Goal: Task Accomplishment & Management: Use online tool/utility

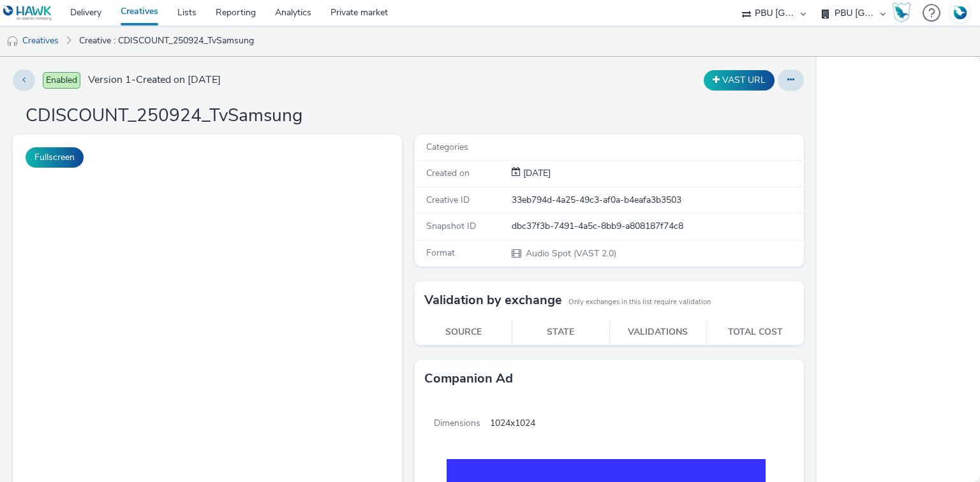
select select "38ed0f18-cbca-4106-be45-330e11e5f0af"
select select "f42c2087-8482-4af0-9099-e05519206007"
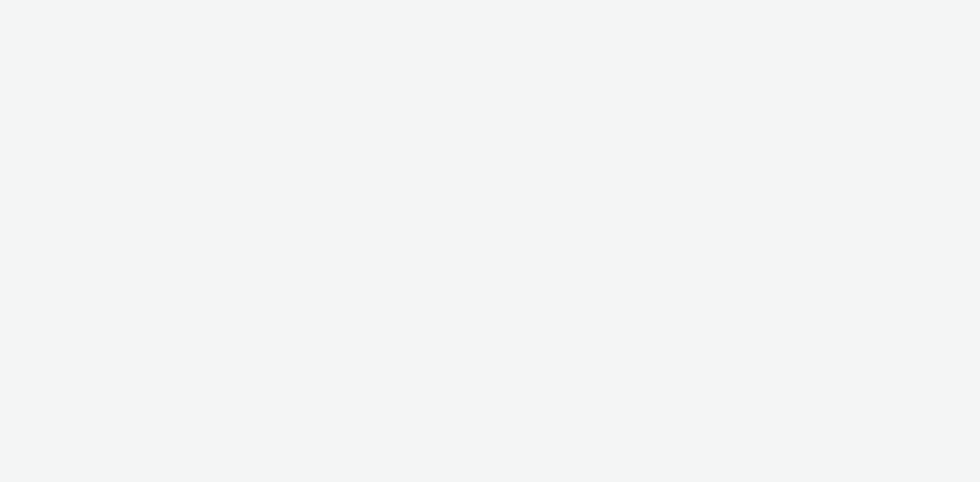
select select "38ed0f18-cbca-4106-be45-330e11e5f0af"
select select "f42c2087-8482-4af0-9099-e05519206007"
select select "d07aba32-d775-4fed-a722-f10c6504dd64"
select select "f97d6638-e0a1-4f7a-bf46-55015878e29e"
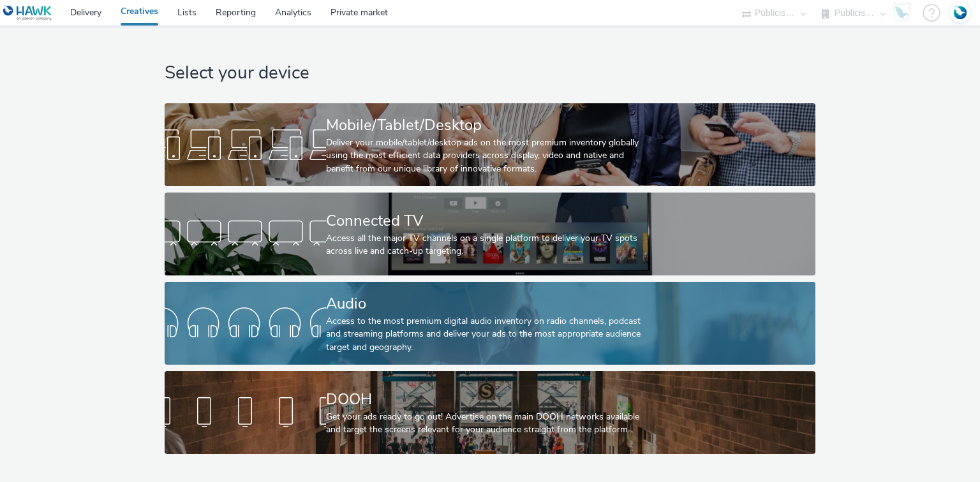
click at [367, 305] on div "Audio" at bounding box center [487, 304] width 323 height 22
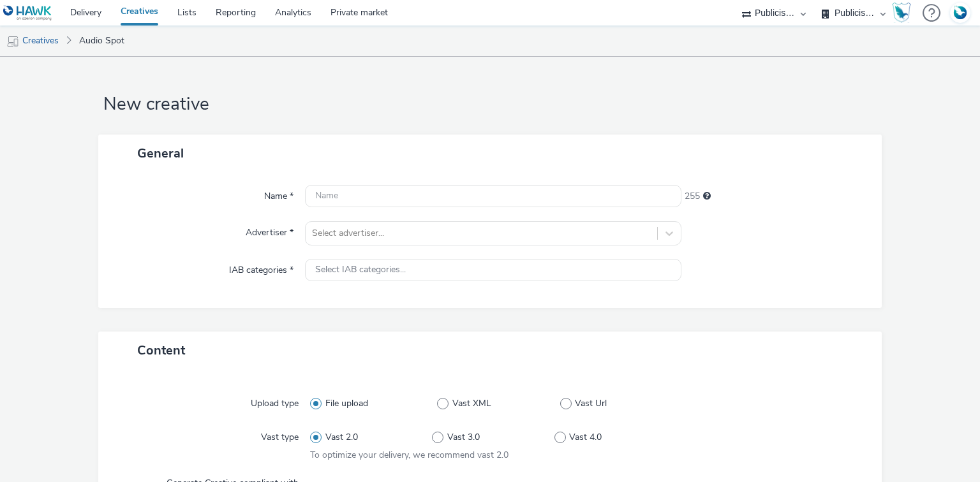
select select "d07aba32-d775-4fed-a722-f10c6504dd64"
select select "f97d6638-e0a1-4f7a-bf46-55015878e29e"
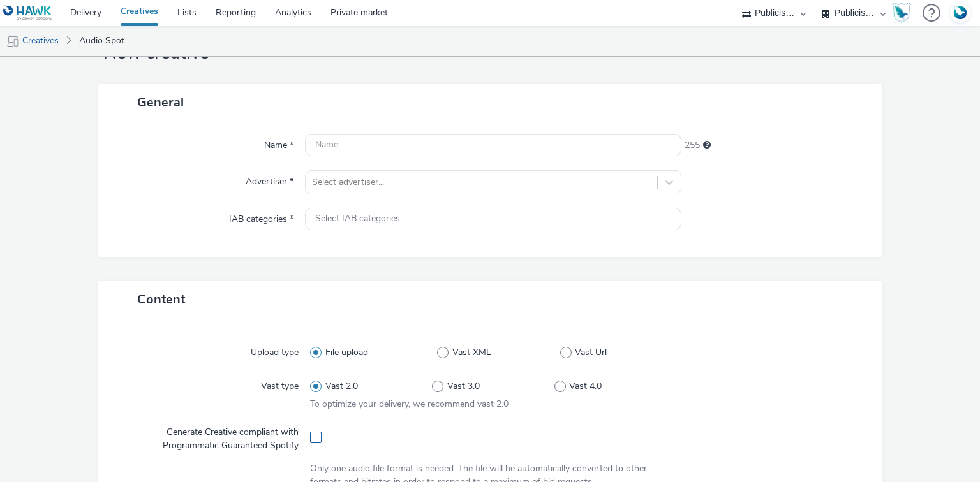
click at [314, 436] on span at bounding box center [315, 437] width 11 height 11
checkbox input "true"
click at [347, 185] on div at bounding box center [481, 182] width 338 height 15
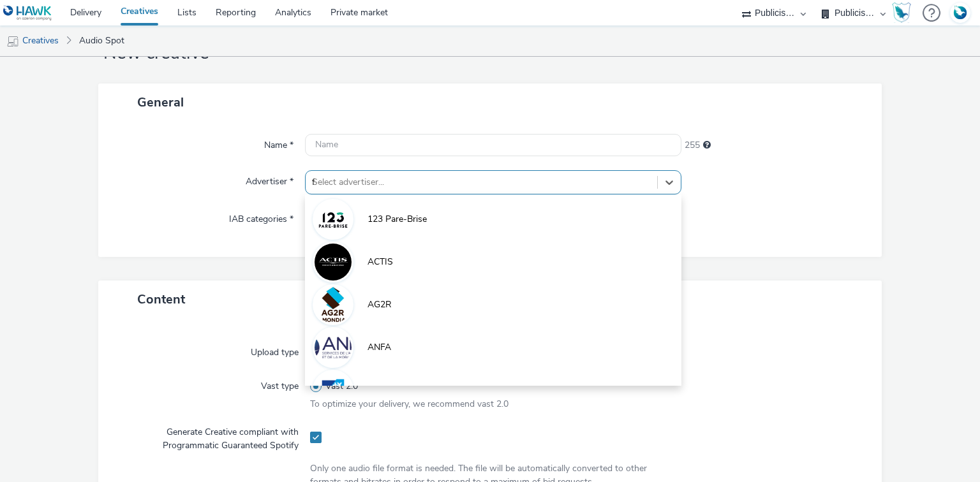
type input "fi"
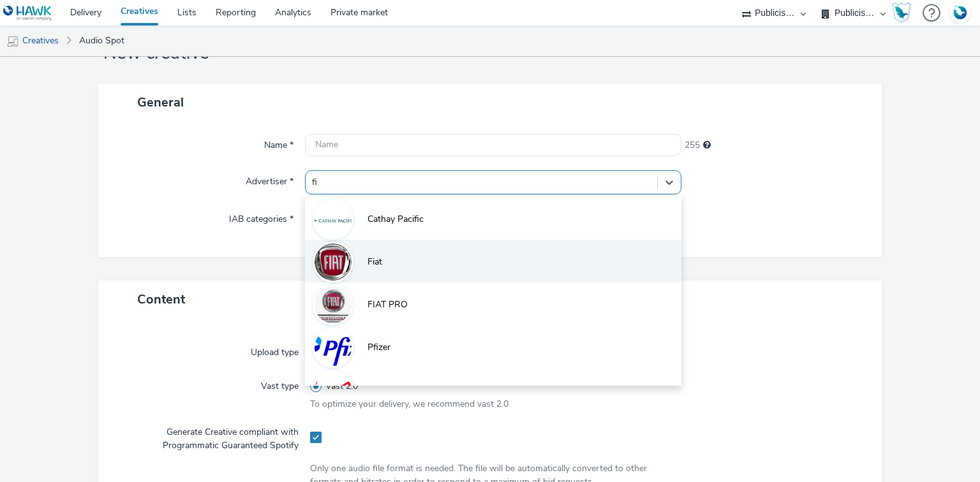
click at [351, 269] on li "Fiat" at bounding box center [493, 261] width 376 height 43
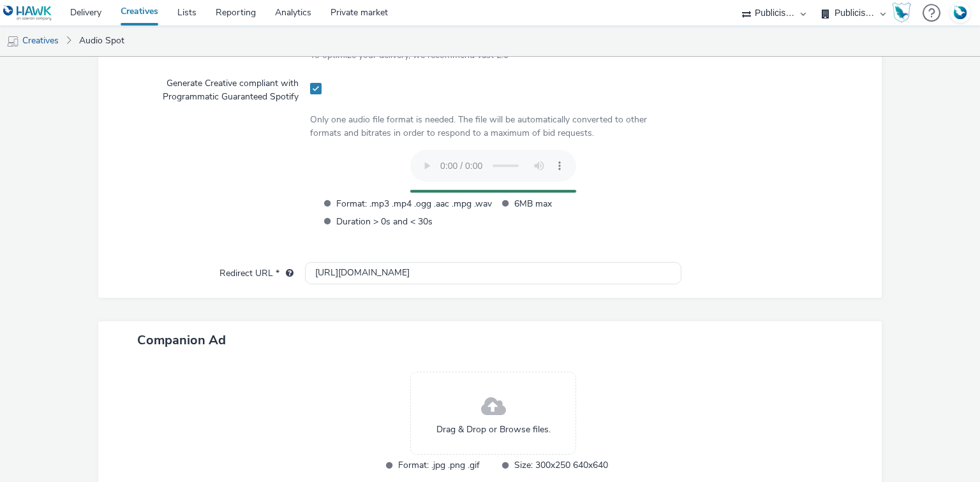
scroll to position [483, 0]
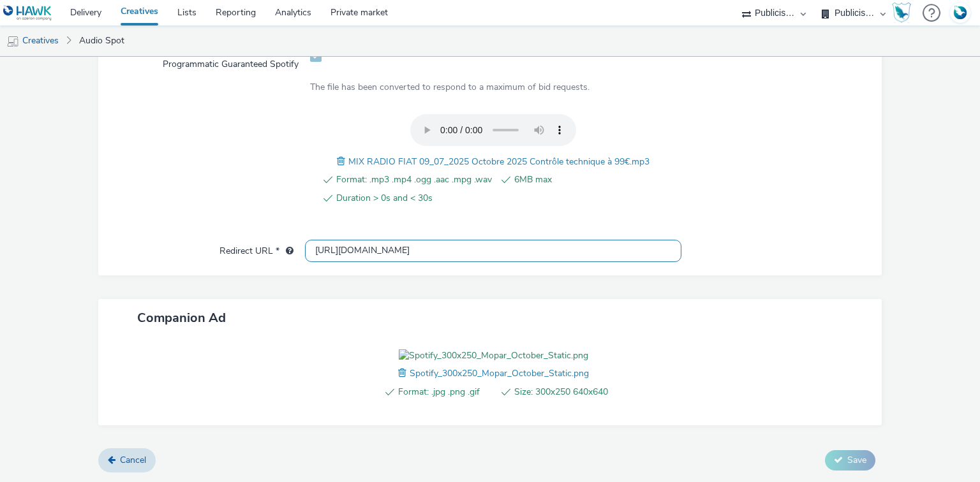
click at [342, 240] on input "http://fiat.fr" at bounding box center [493, 251] width 376 height 22
paste input "s://www.fiat.fr/proprietaire/expertise/promotions?adobe_mc_ref="
type input "https://www.fiat.fr/proprietaire/expertise/promotions?adobe_mc_ref="
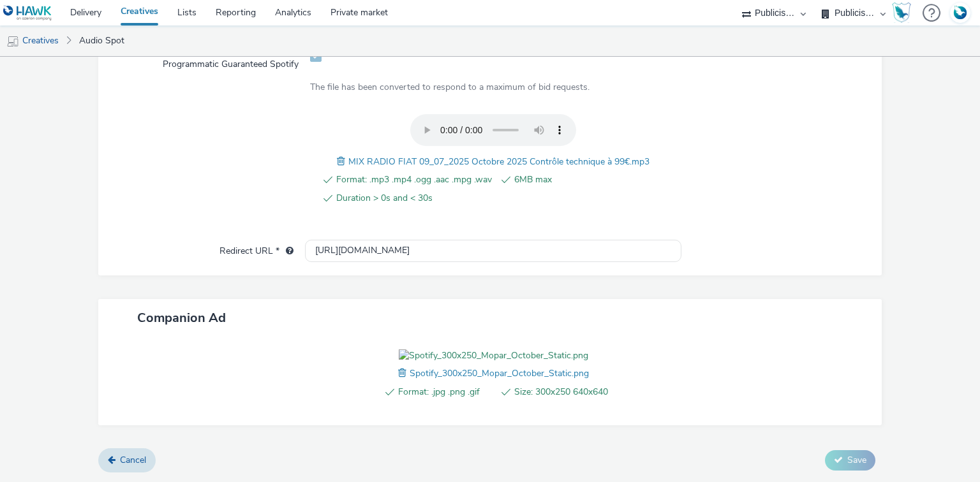
click at [441, 156] on span "MIX RADIO FIAT 09_07_2025 Octobre 2025 Contrôle technique à 99€.mp3" at bounding box center [498, 162] width 301 height 12
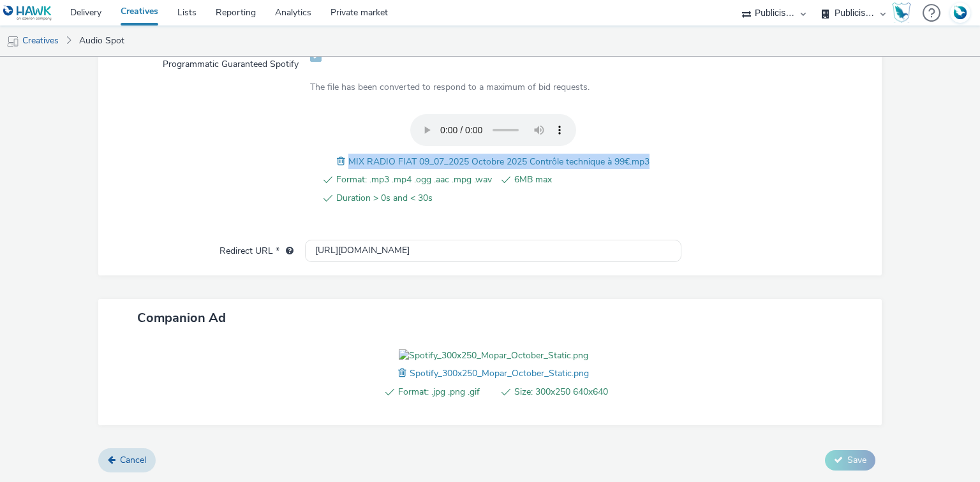
click at [441, 156] on span "MIX RADIO FIAT 09_07_2025 Octobre 2025 Contrôle technique à 99€.mp3" at bounding box center [498, 162] width 301 height 12
copy span "MIX RADIO FIAT 09_07_2025 Octobre 2025 Contrôle technique à 99€.mp3"
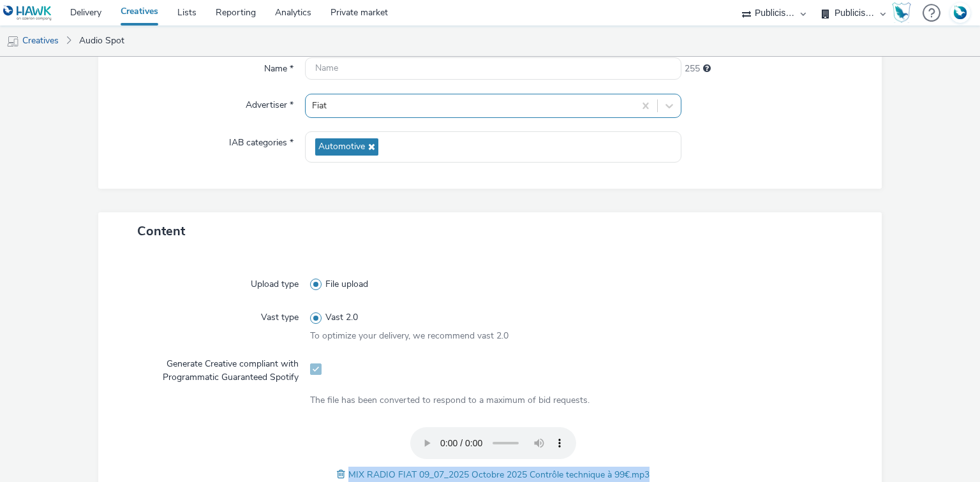
scroll to position [126, 0]
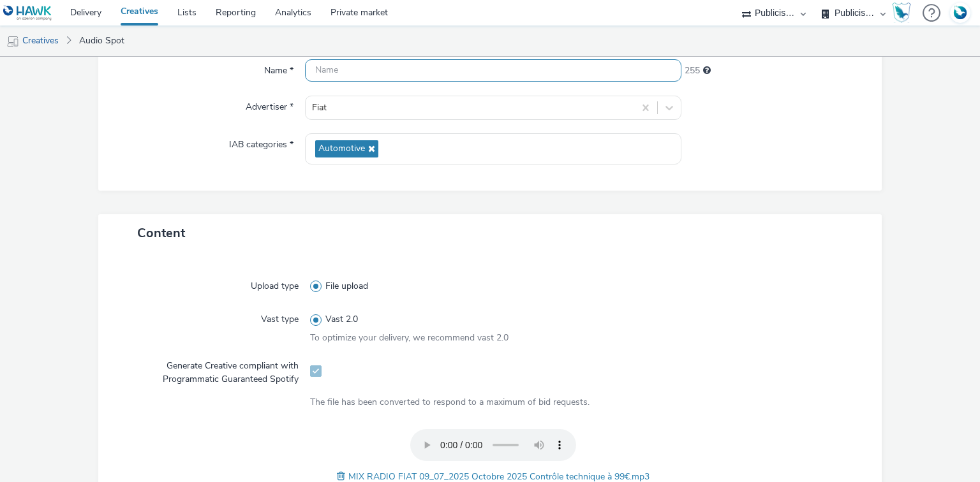
click at [335, 64] on input "text" at bounding box center [493, 70] width 376 height 22
paste input "MIX RADIO FIAT 09_07_2025 Octobre 2025 Contrôle technique à 99€.mp3"
drag, startPoint x: 595, startPoint y: 74, endPoint x: 646, endPoint y: 77, distance: 50.5
click at [645, 77] on input "MIX RADIO FIAT 09_07_2025 Octobre 2025 Contrôle technique à 99€.mp3" at bounding box center [493, 70] width 376 height 22
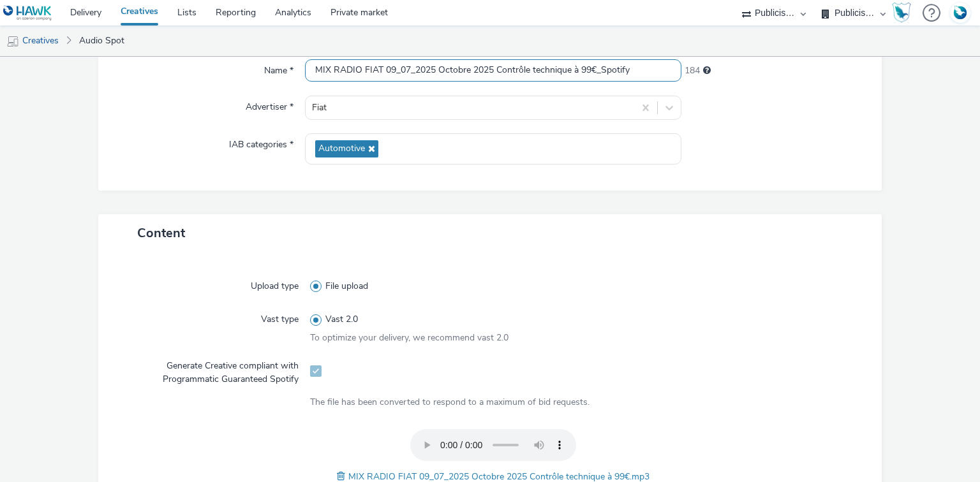
type input "MIX RADIO FIAT 09_07_2025 Octobre 2025 Contrôle technique à 99€_Spotify"
drag, startPoint x: 594, startPoint y: 70, endPoint x: 647, endPoint y: 75, distance: 53.2
click at [647, 75] on input "MIX RADIO FIAT 09_07_2025 Octobre 2025 Contrôle technique à 99€_Spotify" at bounding box center [493, 70] width 376 height 22
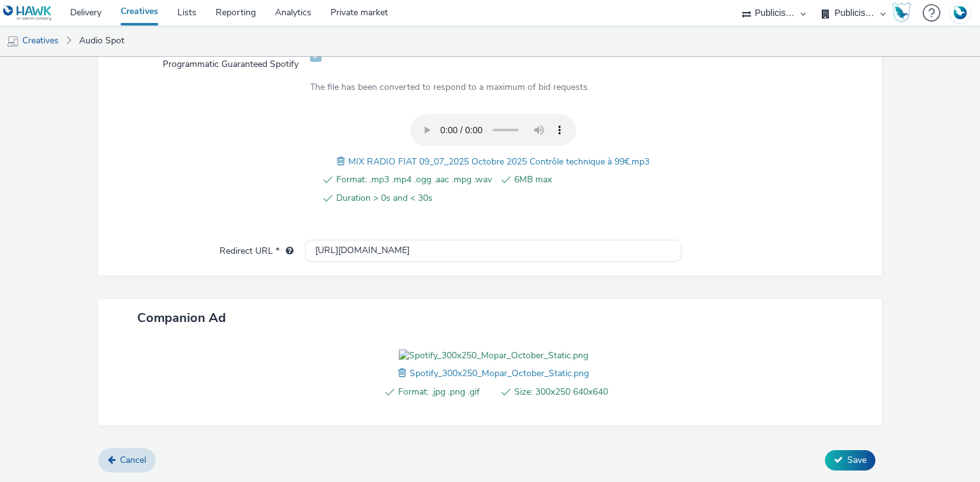
scroll to position [510, 0]
click at [829, 467] on button "Save" at bounding box center [850, 460] width 50 height 20
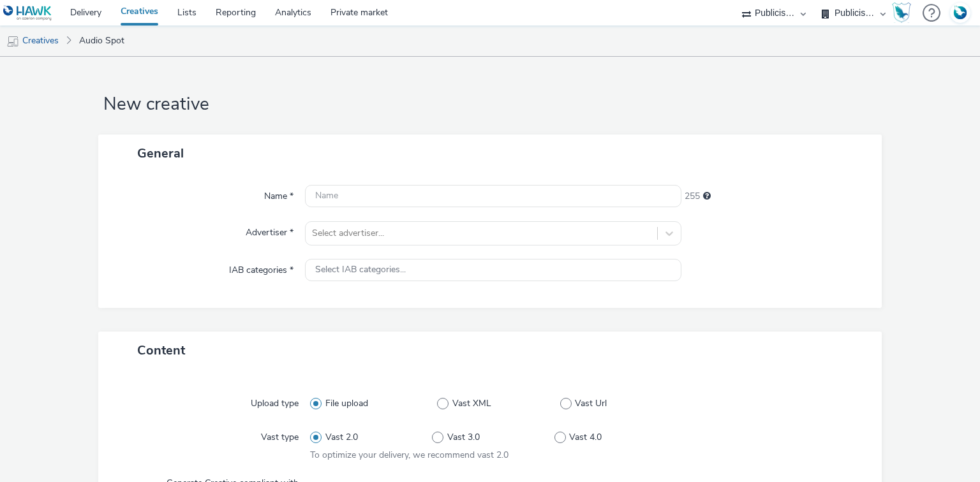
select select "d07aba32-d775-4fed-a722-f10c6504dd64"
select select "f97d6638-e0a1-4f7a-bf46-55015878e29e"
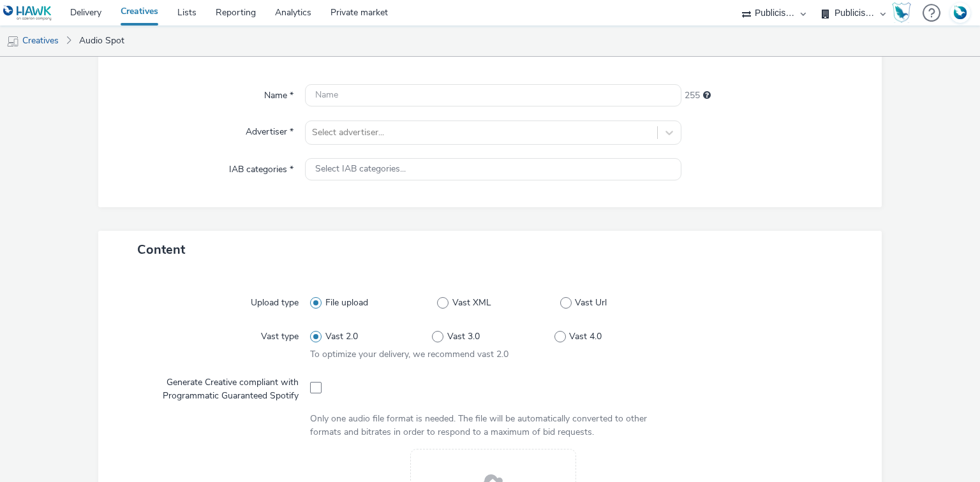
scroll to position [102, 0]
click at [314, 377] on div at bounding box center [492, 385] width 365 height 31
click at [313, 389] on span at bounding box center [315, 386] width 11 height 11
checkbox input "true"
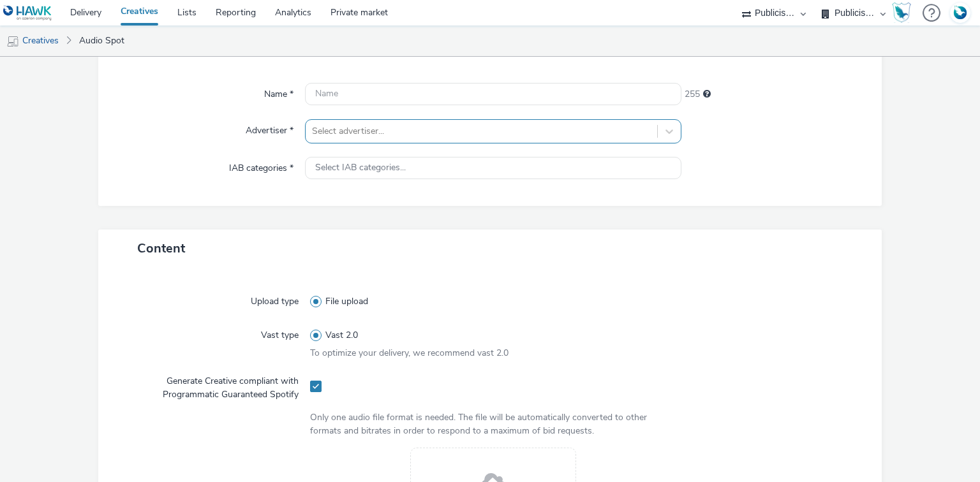
click at [350, 133] on div at bounding box center [481, 131] width 338 height 15
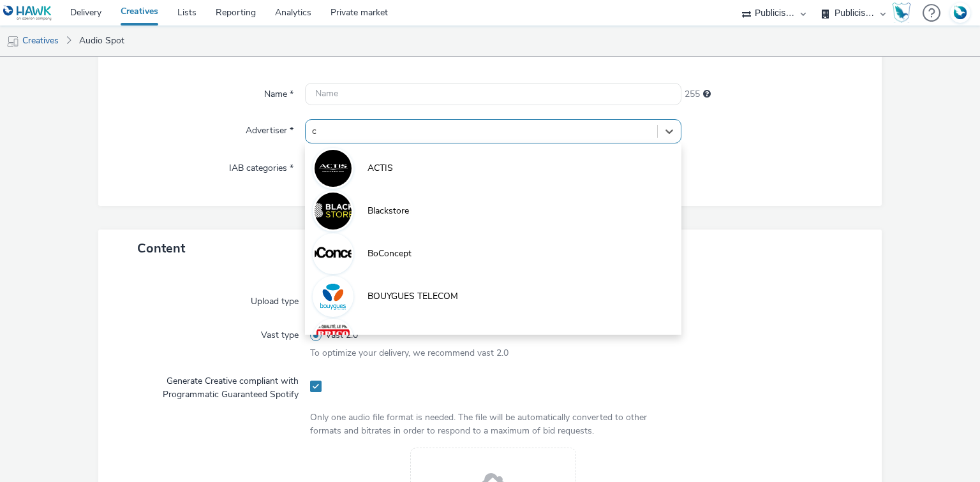
type input "ci"
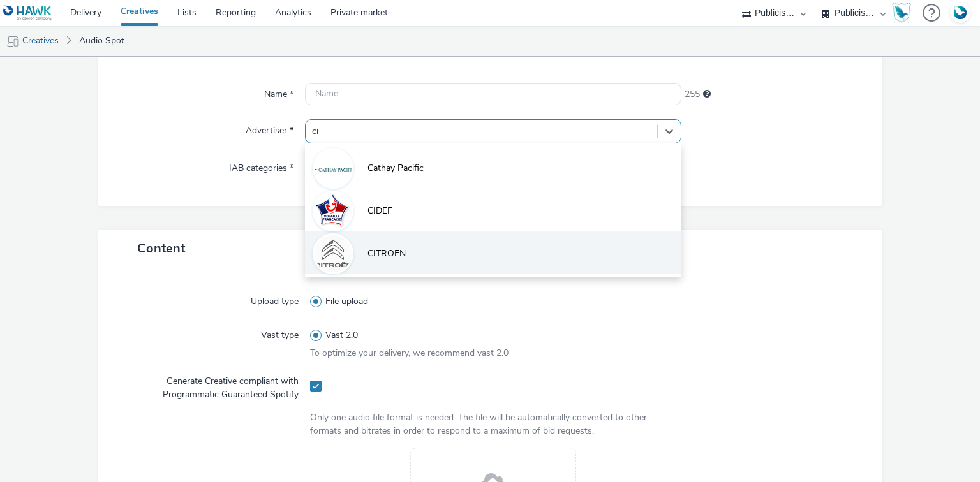
click at [389, 247] on span "CITROEN" at bounding box center [386, 253] width 38 height 13
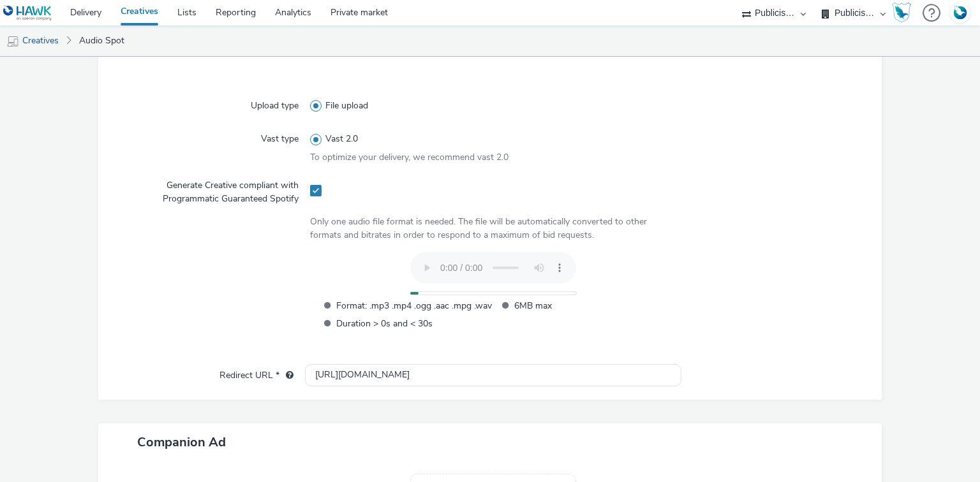
scroll to position [483, 0]
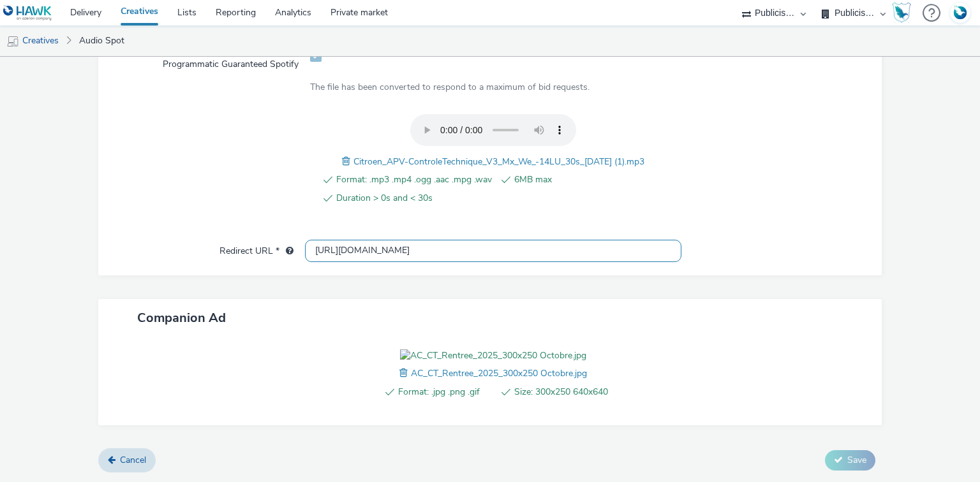
click at [340, 240] on input "http://citroen.fr" at bounding box center [493, 251] width 376 height 22
paste input "s://www.citroen.fr/entretenir/offres.html"
type input "https://www.citroen.fr/entretenir/offres.html"
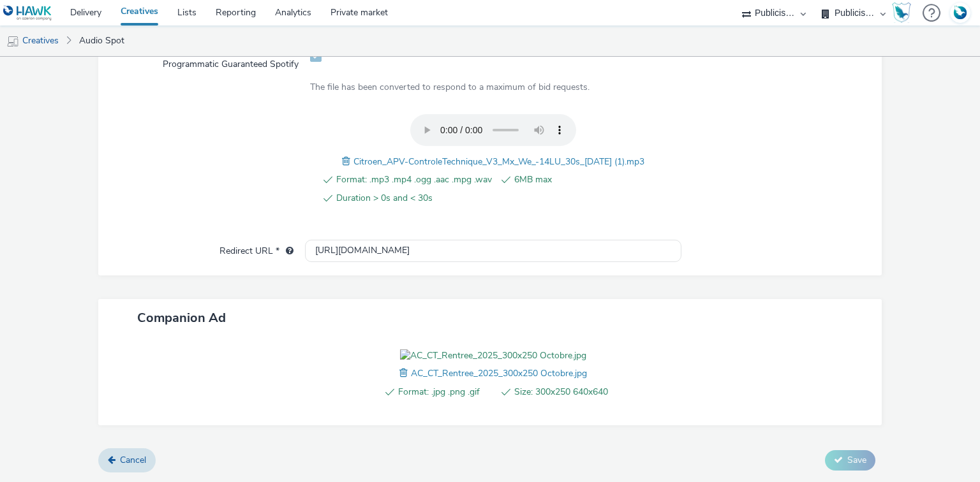
click at [401, 156] on span "Citroen_APV-ControleTechnique_V3_Mx_We_-14LU_30s_18-09-2025 (1).mp3" at bounding box center [498, 162] width 291 height 12
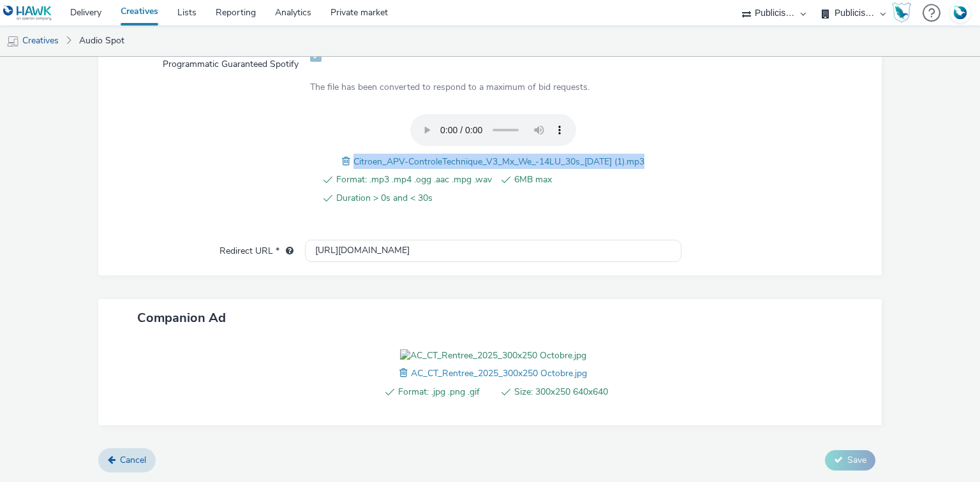
click at [401, 156] on span "Citroen_APV-ControleTechnique_V3_Mx_We_-14LU_30s_18-09-2025 (1).mp3" at bounding box center [498, 162] width 291 height 12
copy span "Citroen_APV-ControleTechnique_V3_Mx_We_-14LU_30s_18-09-2025 (1).mp3"
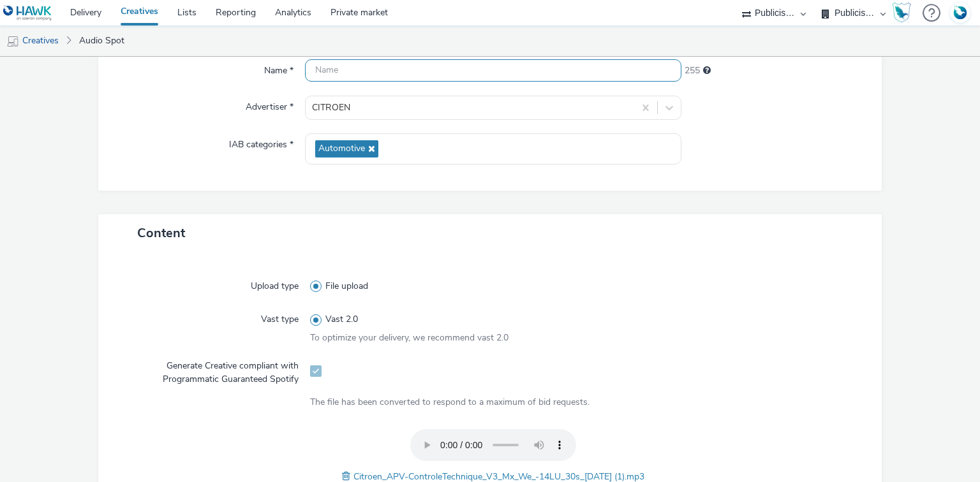
click at [361, 73] on input "text" at bounding box center [493, 70] width 376 height 22
paste input "Citroen_APV-ControleTechnique_V3_Mx_We_-14LU_30s_18-09-2025 (1).mp3"
drag, startPoint x: 597, startPoint y: 68, endPoint x: 677, endPoint y: 75, distance: 80.6
click at [677, 75] on div "Name * Citroen_APV-ControleTechnique_V3_Mx_We_-14LU_30s_18-09-2025 (1).mp3 188" at bounding box center [490, 70] width 758 height 23
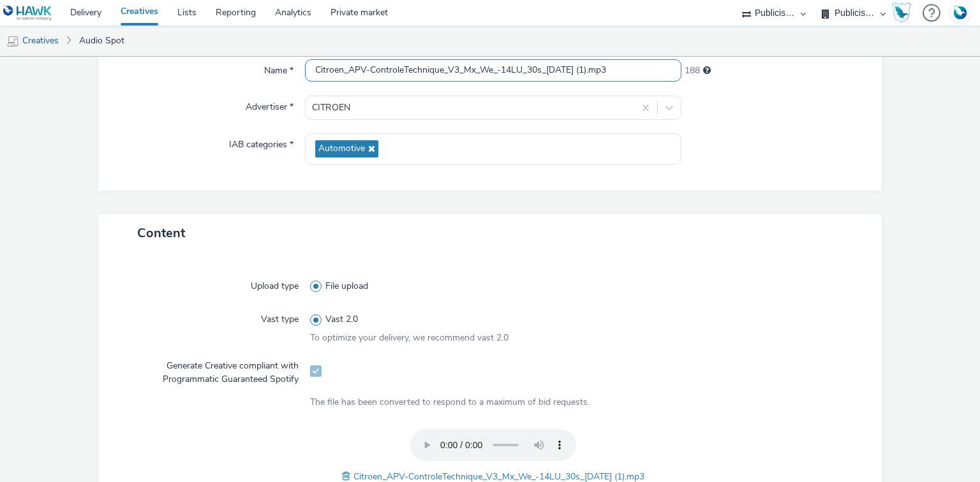
paste input "_Spotify"
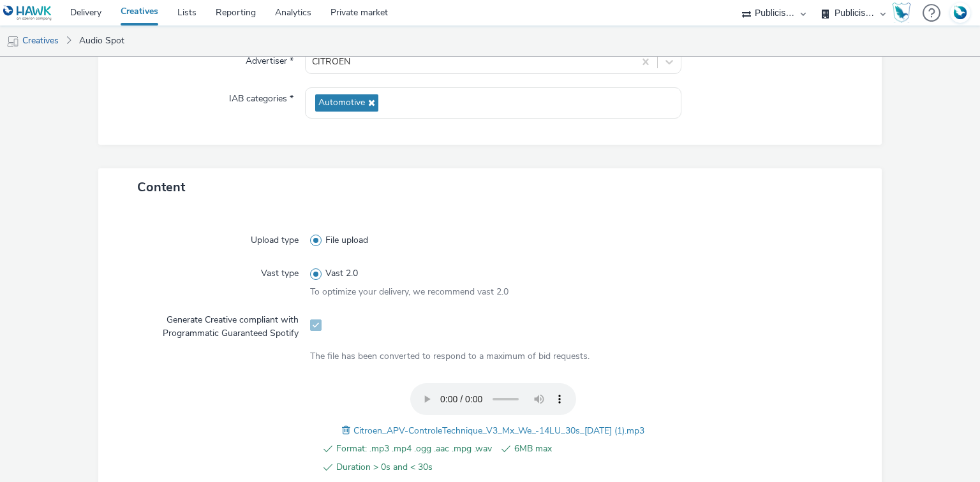
scroll to position [512, 0]
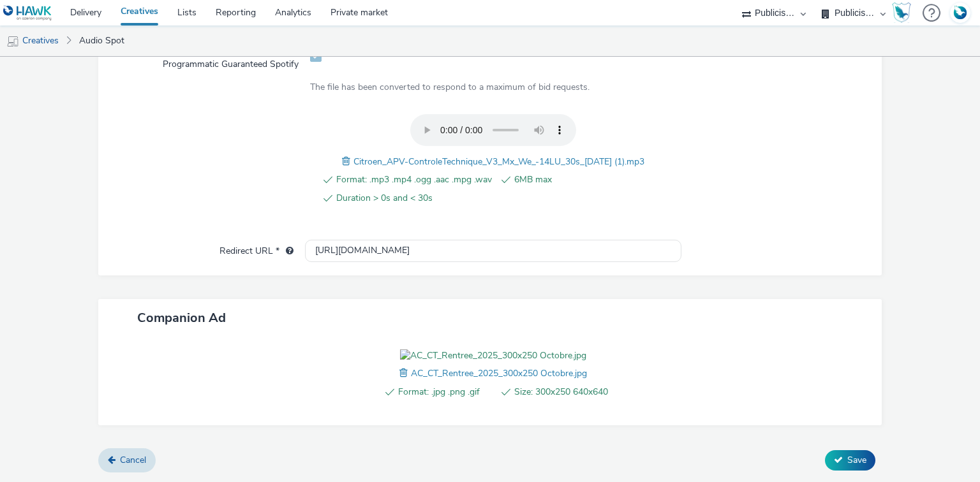
type input "Citroen_APV-ControleTechnique_V3_Mx_We_-14LU_30s_18-09-2025_Spotify"
click at [847, 462] on span "Save" at bounding box center [856, 460] width 19 height 12
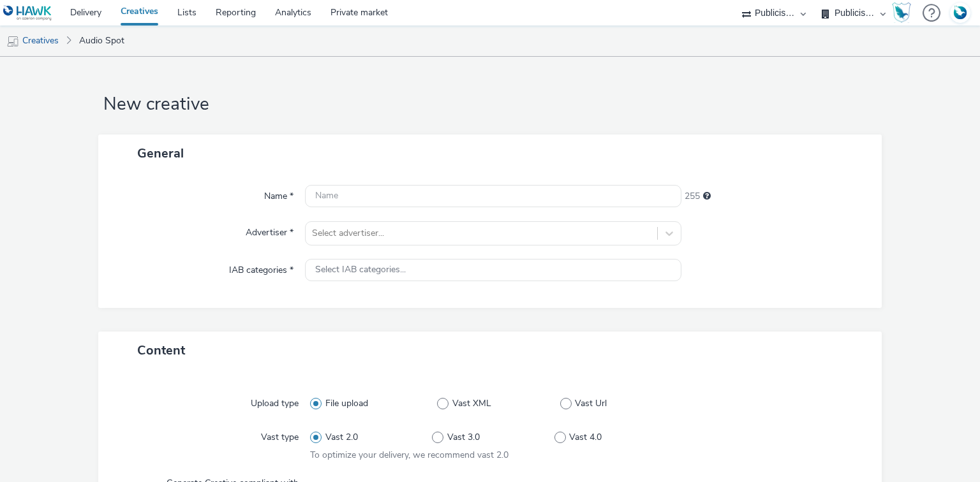
select select "d07aba32-d775-4fed-a722-f10c6504dd64"
select select "f97d6638-e0a1-4f7a-bf46-55015878e29e"
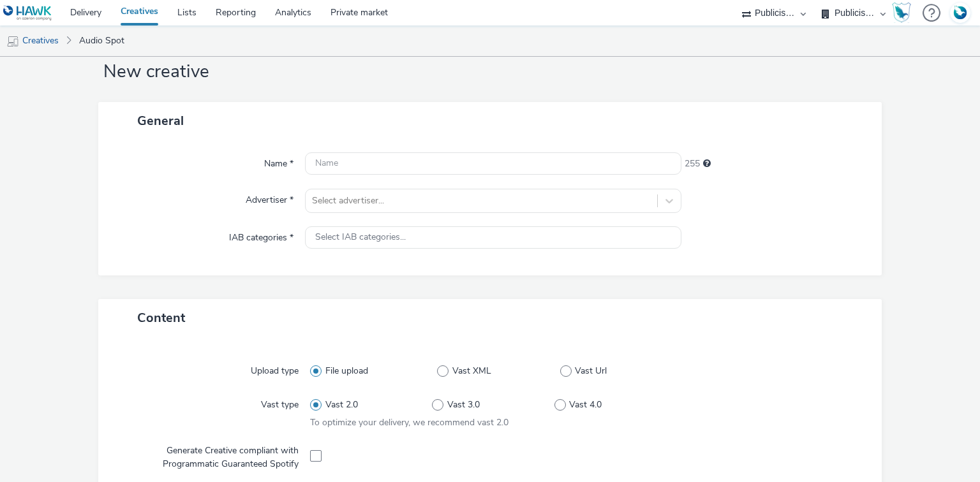
scroll to position [51, 0]
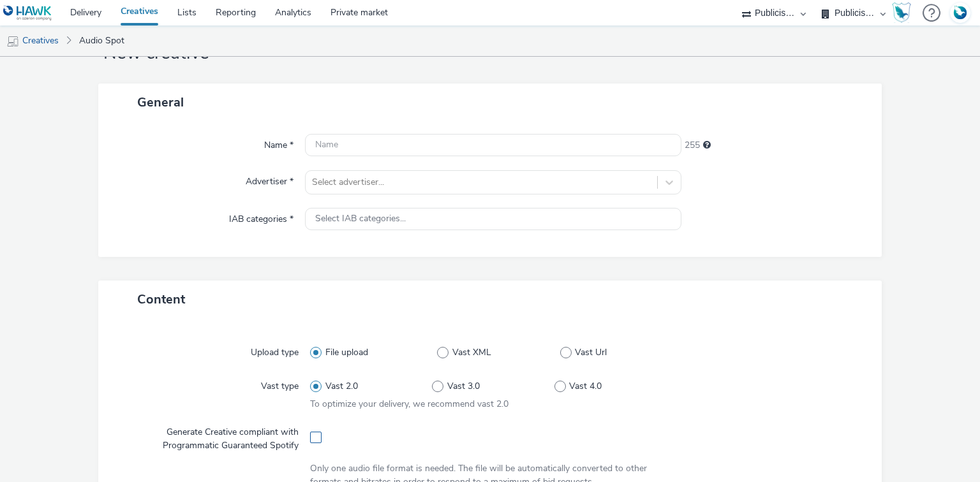
click at [310, 441] on span at bounding box center [315, 437] width 11 height 11
checkbox input "true"
click at [365, 188] on div at bounding box center [481, 182] width 338 height 15
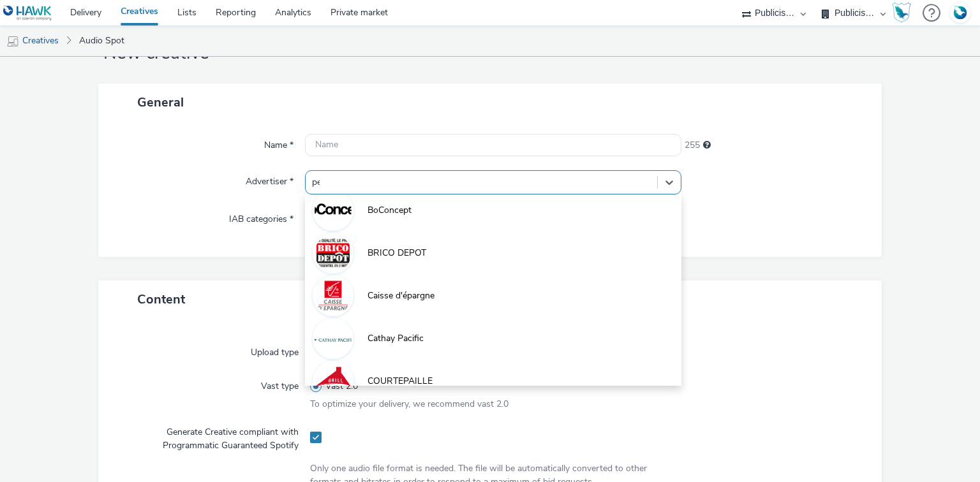
scroll to position [0, 0]
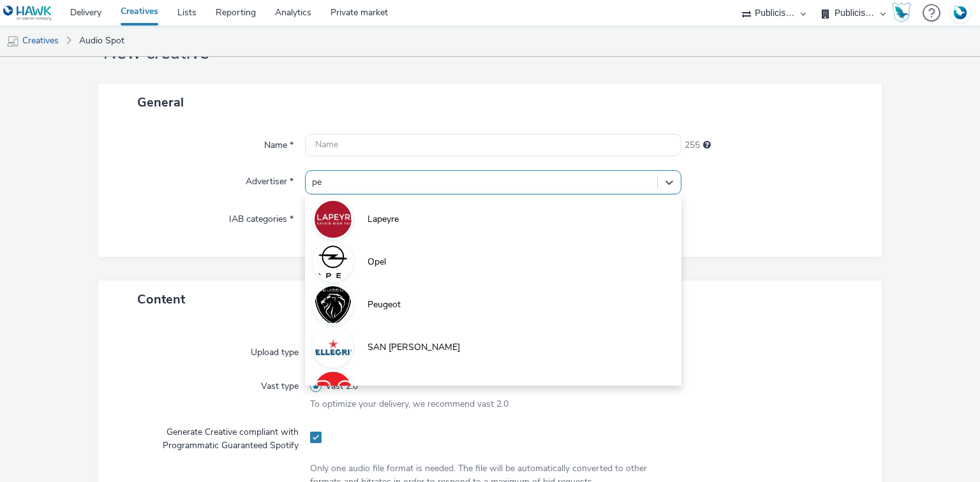
type input "peu"
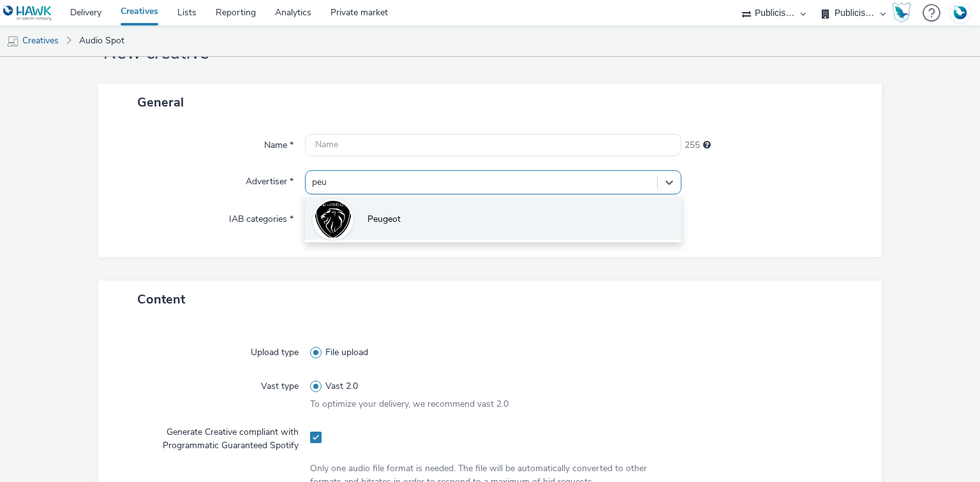
drag, startPoint x: 360, startPoint y: 213, endPoint x: 365, endPoint y: 155, distance: 58.3
click at [360, 213] on li "Peugeot" at bounding box center [493, 218] width 376 height 43
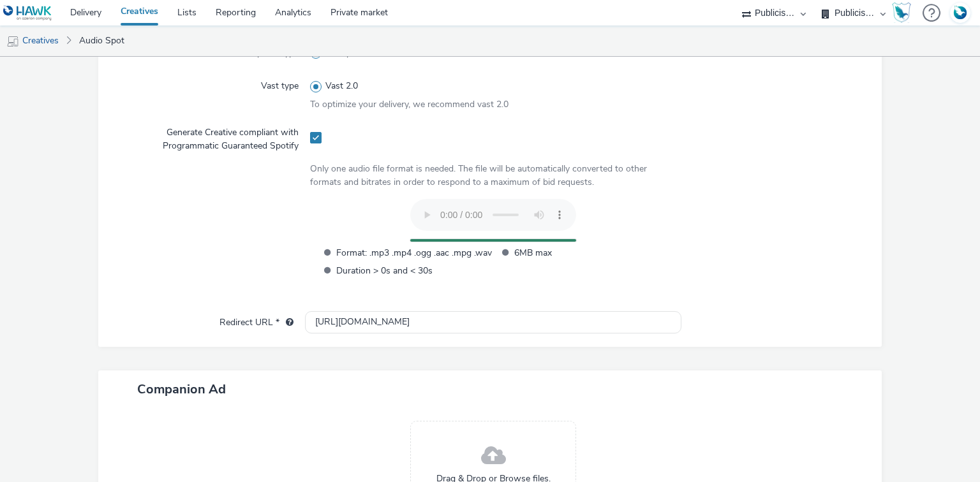
scroll to position [483, 0]
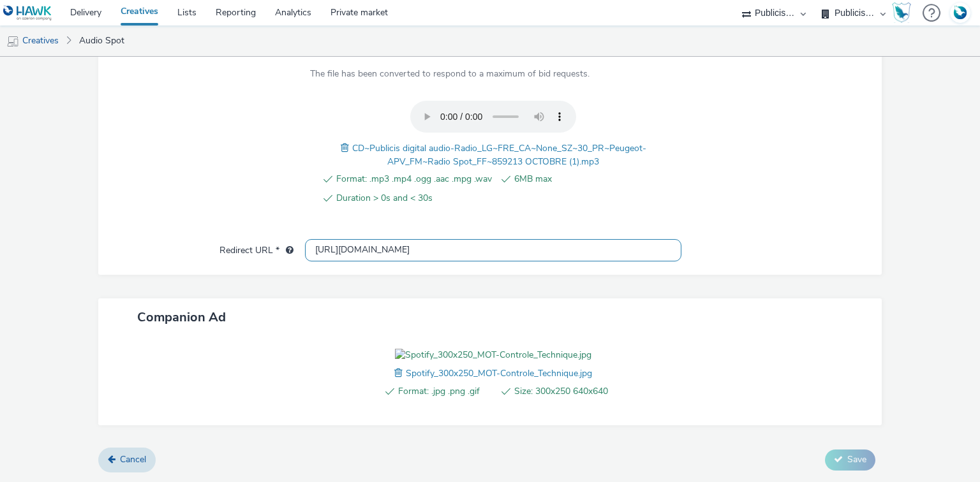
click at [340, 239] on input "[URL][DOMAIN_NAME]" at bounding box center [493, 250] width 376 height 22
paste input "s://[DOMAIN_NAME][URL]"
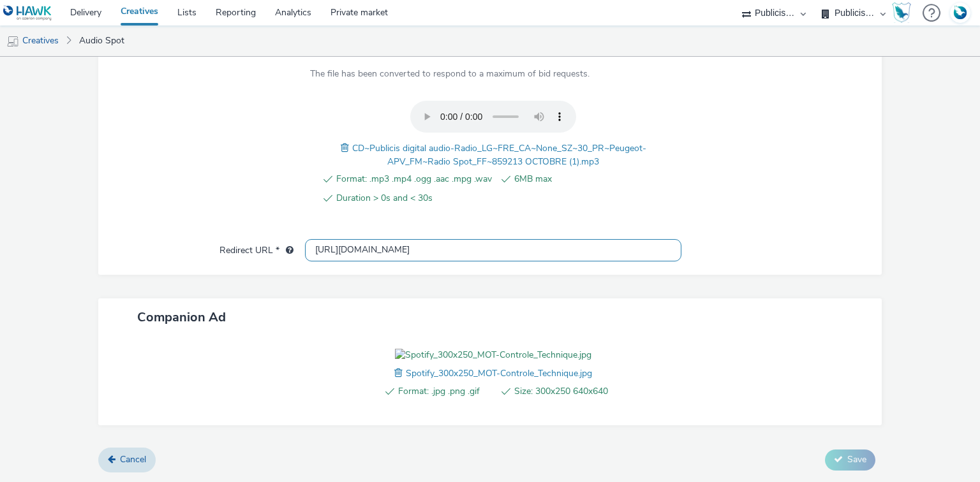
type input "[URL][DOMAIN_NAME]"
click at [413, 142] on span "CD~Publicis digital audio-Radio_LG~FRE_CA~None_SZ~30_PR~Peugeot-APV_FM~Radio Sp…" at bounding box center [499, 155] width 294 height 26
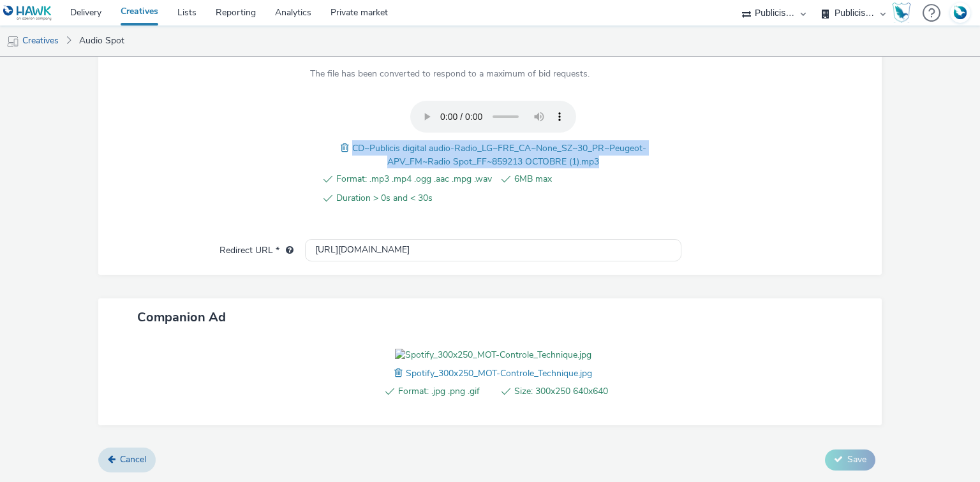
click at [413, 142] on span "CD~Publicis digital audio-Radio_LG~FRE_CA~None_SZ~30_PR~Peugeot-APV_FM~Radio Sp…" at bounding box center [499, 155] width 294 height 26
copy span "CD~Publicis digital audio-Radio_LG~FRE_CA~None_SZ~30_PR~Peugeot-APV_FM~Radio Sp…"
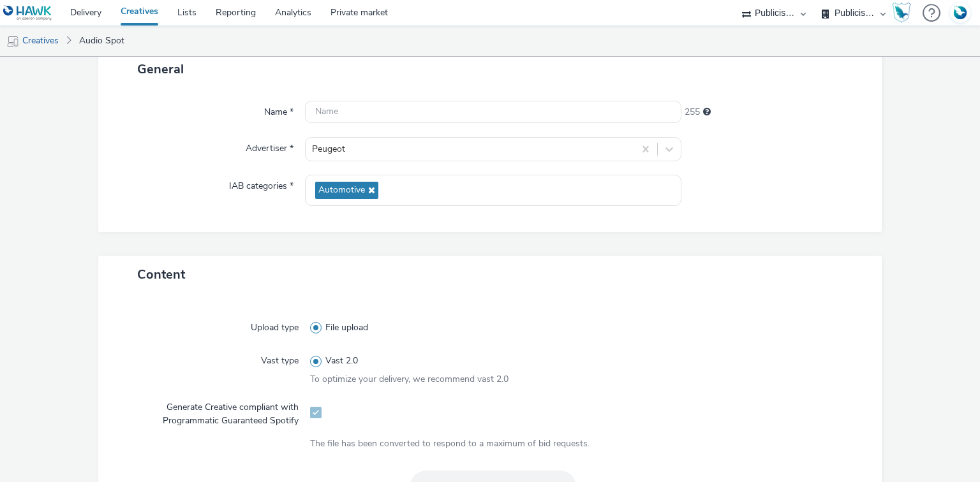
scroll to position [75, 0]
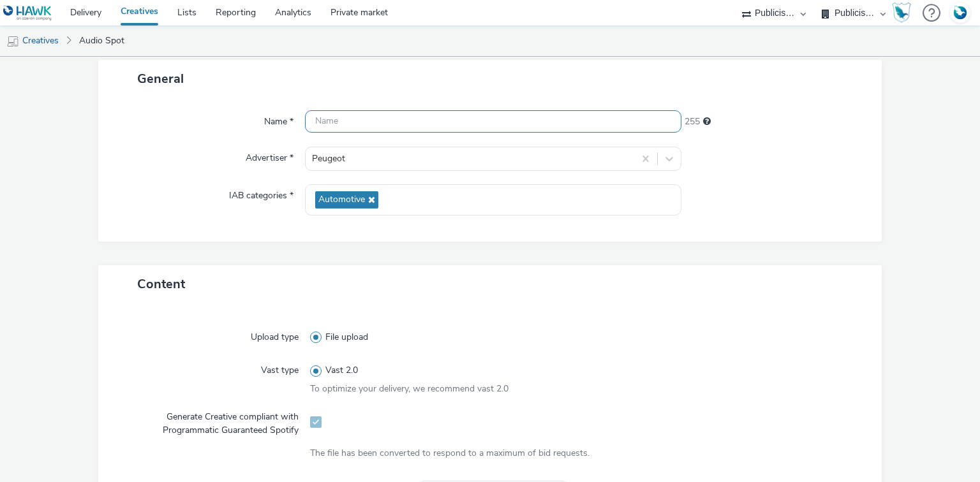
click at [335, 118] on input "text" at bounding box center [493, 121] width 376 height 22
paste input "CD~Publicis digital audio-Radio_LG~FRE_CA~None_SZ~30_PR~Peugeot-APV_FM~Radio Sp…"
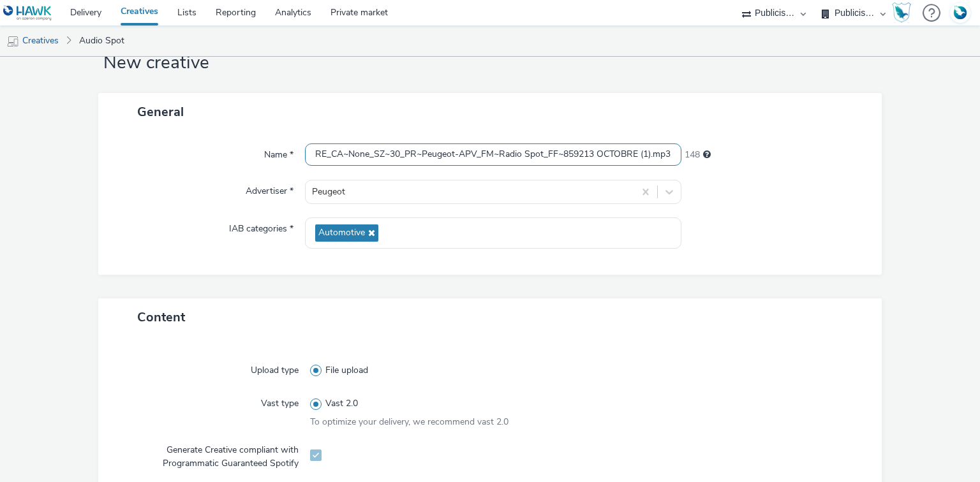
scroll to position [24, 0]
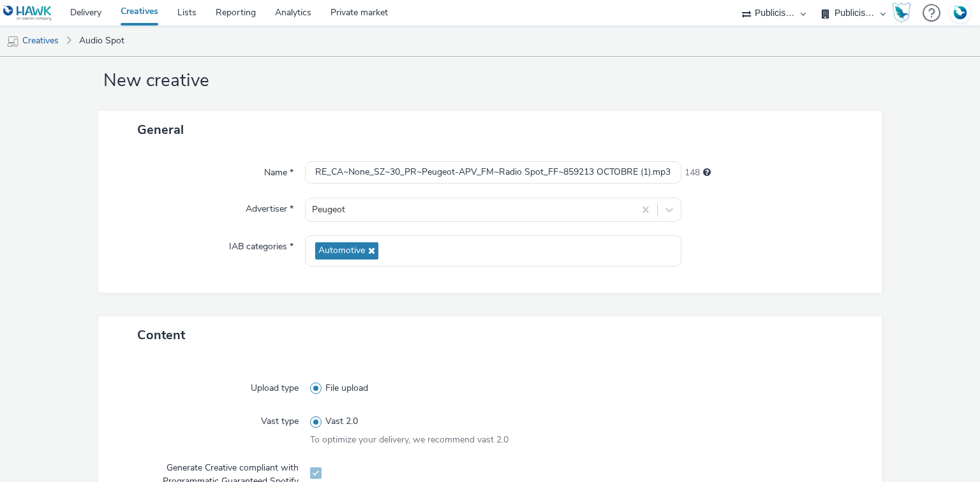
click at [255, 124] on div "General" at bounding box center [490, 130] width 784 height 38
drag, startPoint x: 440, startPoint y: 170, endPoint x: 523, endPoint y: 177, distance: 83.2
click at [523, 177] on input "CD~Publicis digital audio-Radio_LG~FRE_CA~None_SZ~30_PR~Peugeot-APV_FM~Radio Sp…" at bounding box center [493, 172] width 376 height 22
drag, startPoint x: 575, startPoint y: 171, endPoint x: 598, endPoint y: 171, distance: 22.3
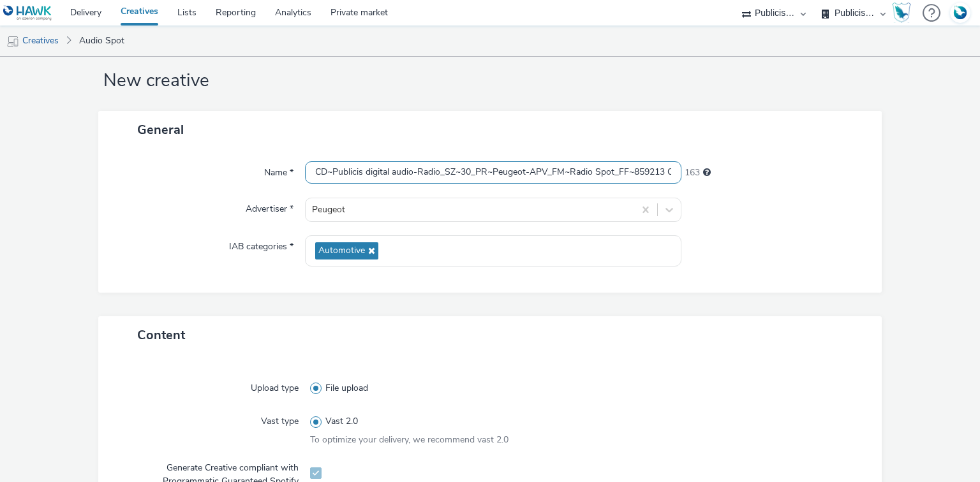
click at [598, 171] on input "CD~Publicis digital audio-Radio_SZ~30_PR~Peugeot-APV_FM~Radio Spot_FF~859213 OC…" at bounding box center [493, 172] width 376 height 22
drag, startPoint x: 619, startPoint y: 171, endPoint x: 605, endPoint y: 173, distance: 14.9
click at [626, 173] on input "CD~Publicis digital audio-Radio_SZ~30_PR~Peugeot-APV_FM~Radio Spot_FF~859213 OC…" at bounding box center [493, 172] width 376 height 22
click at [589, 173] on input "CD~Publicis digital audio-Radio_SZ~30_PR~Peugeot-APV_FM~Radio Spot_FF~859213 OC…" at bounding box center [493, 172] width 376 height 22
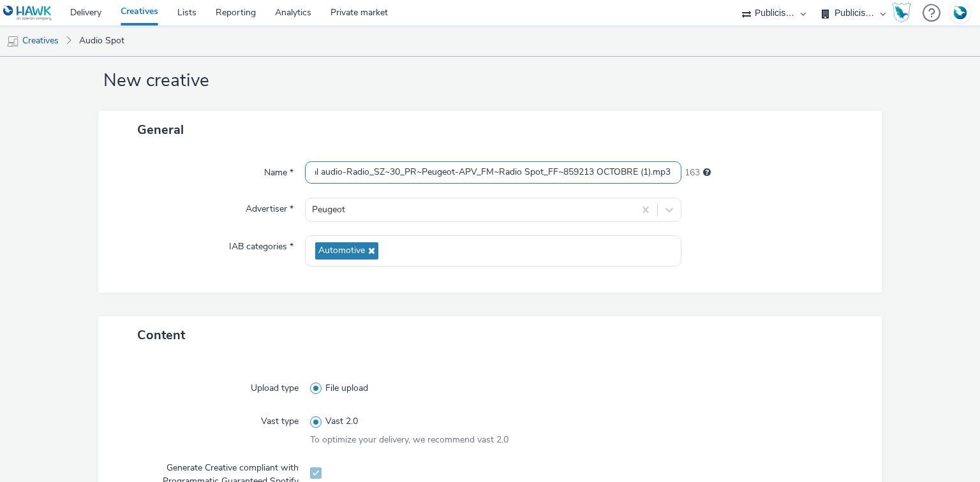
click at [583, 171] on input "CD~Publicis digital audio-Radio_SZ~30_PR~Peugeot-APV_FM~Radio Spot_FF~859213 OC…" at bounding box center [493, 172] width 376 height 22
drag, startPoint x: 633, startPoint y: 170, endPoint x: 741, endPoint y: 163, distance: 108.1
click at [722, 171] on div "Name * CD~Publicis digital audio-Radio_SZ~30_PR~Peugeot-APV_FM~Radio Spot_FF~85…" at bounding box center [490, 172] width 758 height 23
drag, startPoint x: 694, startPoint y: 175, endPoint x: 714, endPoint y: 175, distance: 20.4
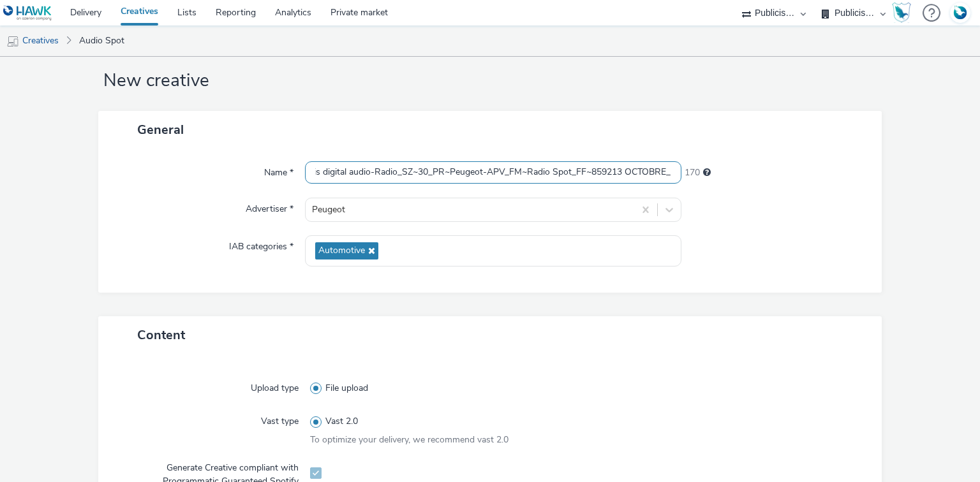
click at [714, 175] on div "Name * CD~Publicis digital audio-Radio_SZ~30_PR~Peugeot-APV_FM~Radio Spot_FF~85…" at bounding box center [490, 172] width 758 height 23
click at [653, 165] on input "CD~Publicis digital audio-Radio_SZ~30_PR~Peugeot-APV_FM~Radio Spot_FF~859213 OC…" at bounding box center [493, 172] width 376 height 22
drag, startPoint x: 661, startPoint y: 173, endPoint x: 670, endPoint y: 173, distance: 9.0
click at [670, 173] on input "CD~Publicis digital audio-Radio_SZ~30_PR~Peugeot-APV_FM~Radio Spot_FF~859213 OC…" at bounding box center [493, 172] width 376 height 22
paste input "Spotify"
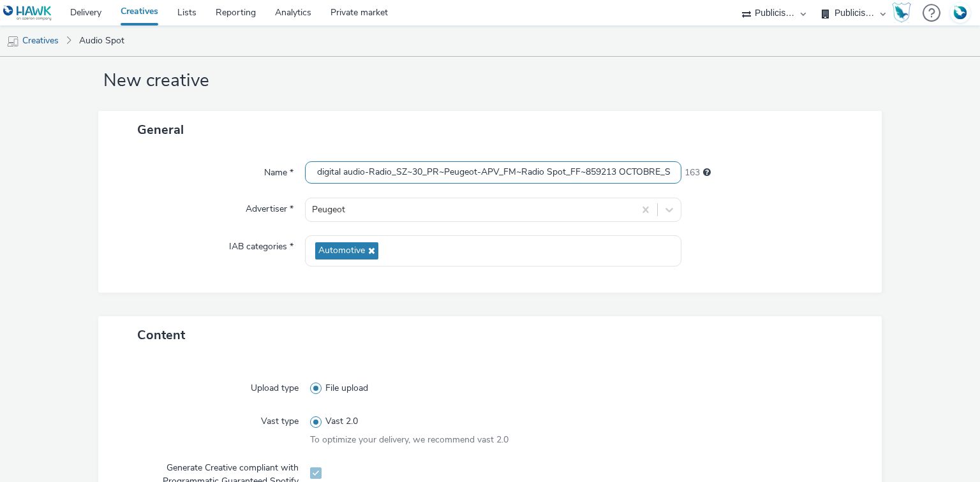
scroll to position [0, 77]
type input "CD~Publicis digital audio-Radio_SZ~30_PR~Peugeot-APV_FM~Radio Spot_FF~859213 OC…"
click at [775, 175] on div "163" at bounding box center [775, 170] width 188 height 18
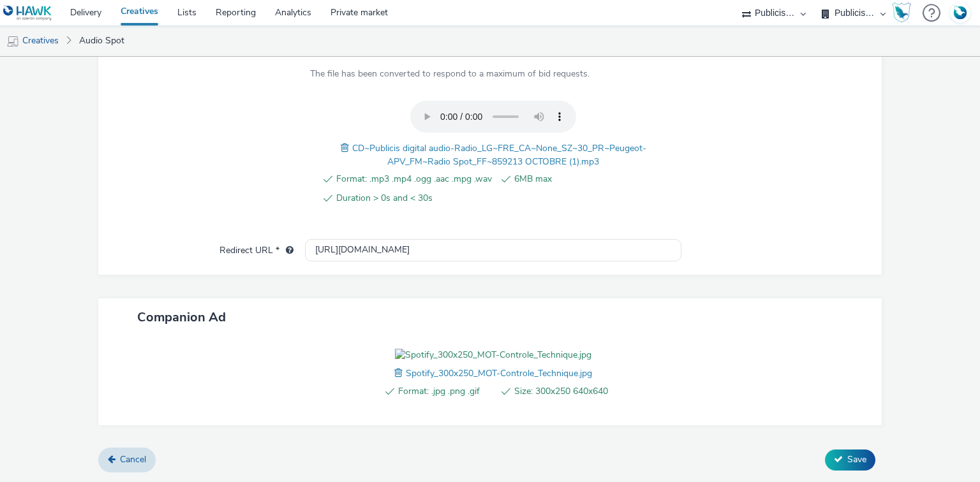
scroll to position [525, 0]
click at [836, 458] on button "Save" at bounding box center [850, 460] width 50 height 20
